Goal: Information Seeking & Learning: Learn about a topic

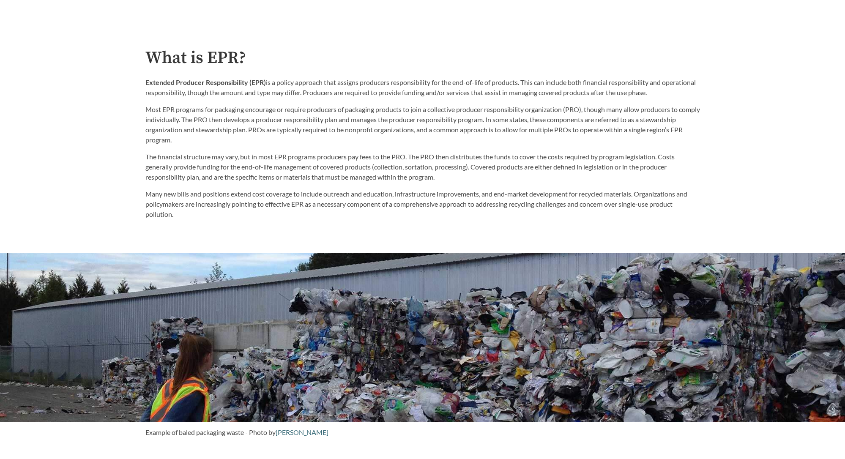
scroll to position [499, 0]
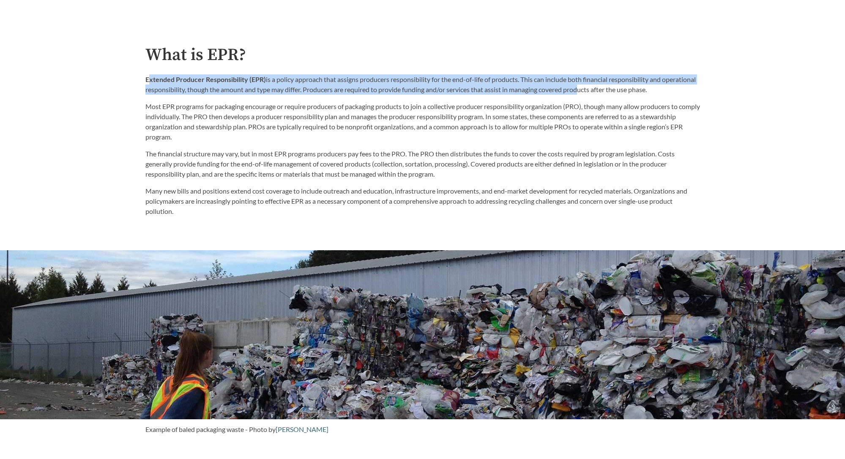
drag, startPoint x: 149, startPoint y: 83, endPoint x: 613, endPoint y: 87, distance: 464.0
click at [613, 87] on p "Extended Producer Responsibility (EPR) is a policy approach that assigns produc…" at bounding box center [422, 84] width 555 height 20
click at [151, 86] on p "Extended Producer Responsibility (EPR) is a policy approach that assigns produc…" at bounding box center [422, 84] width 555 height 20
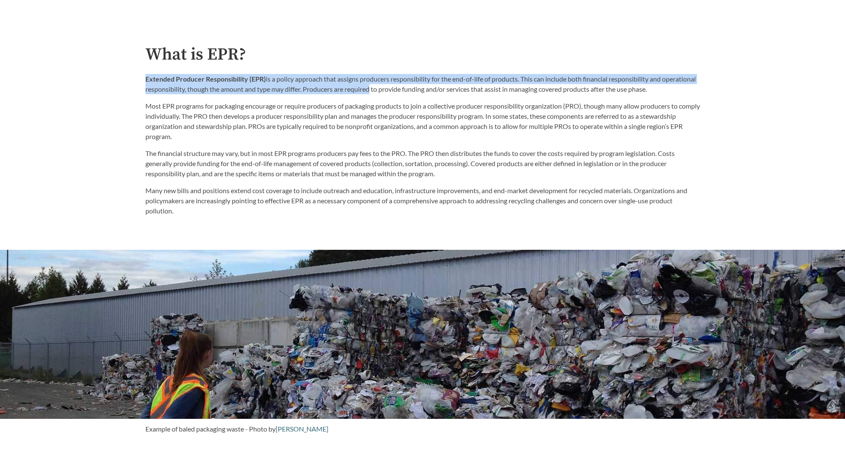
drag, startPoint x: 143, startPoint y: 78, endPoint x: 403, endPoint y: 92, distance: 260.9
click at [403, 92] on div "What is EPR? Extended Producer Responsibility (EPR) is a policy approach that a…" at bounding box center [423, 130] width 568 height 171
click at [403, 92] on p "Extended Producer Responsibility (EPR) is a policy approach that assigns produc…" at bounding box center [422, 84] width 555 height 20
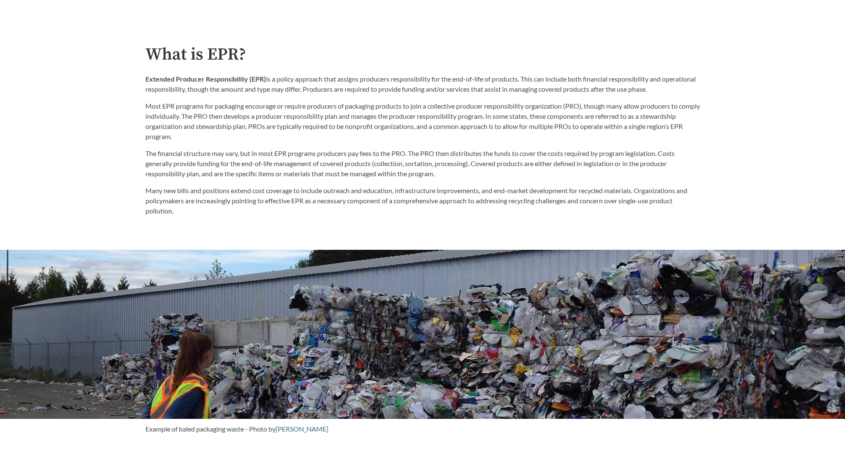
drag, startPoint x: 145, startPoint y: 82, endPoint x: 730, endPoint y: 88, distance: 585.8
copy p "Extended Producer Responsibility (EPR) is a policy approach that assigns produc…"
